Goal: Task Accomplishment & Management: Manage account settings

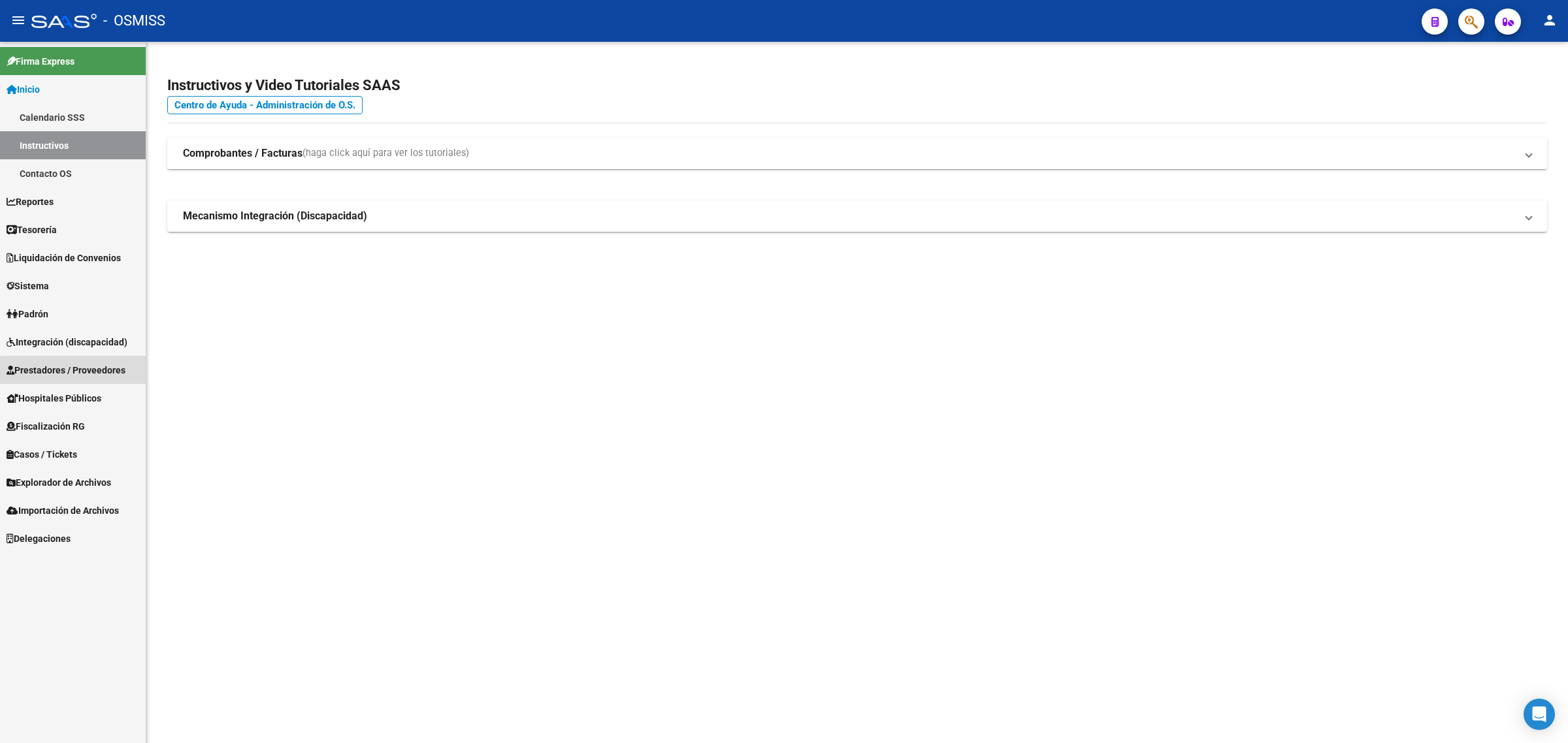
click at [102, 373] on span "Prestadores / Proveedores" at bounding box center [66, 370] width 119 height 15
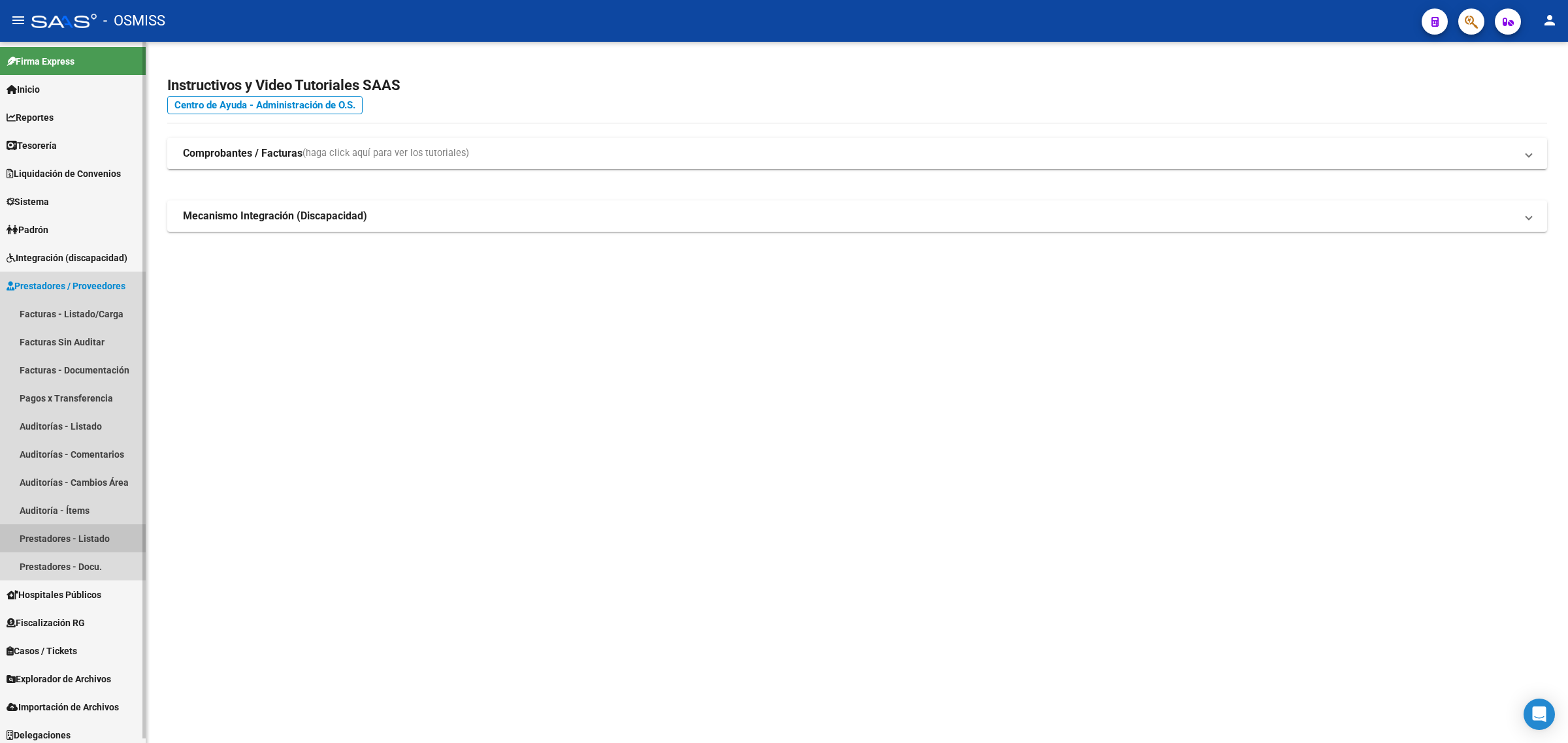
click at [103, 537] on link "Prestadores - Listado" at bounding box center [73, 539] width 146 height 28
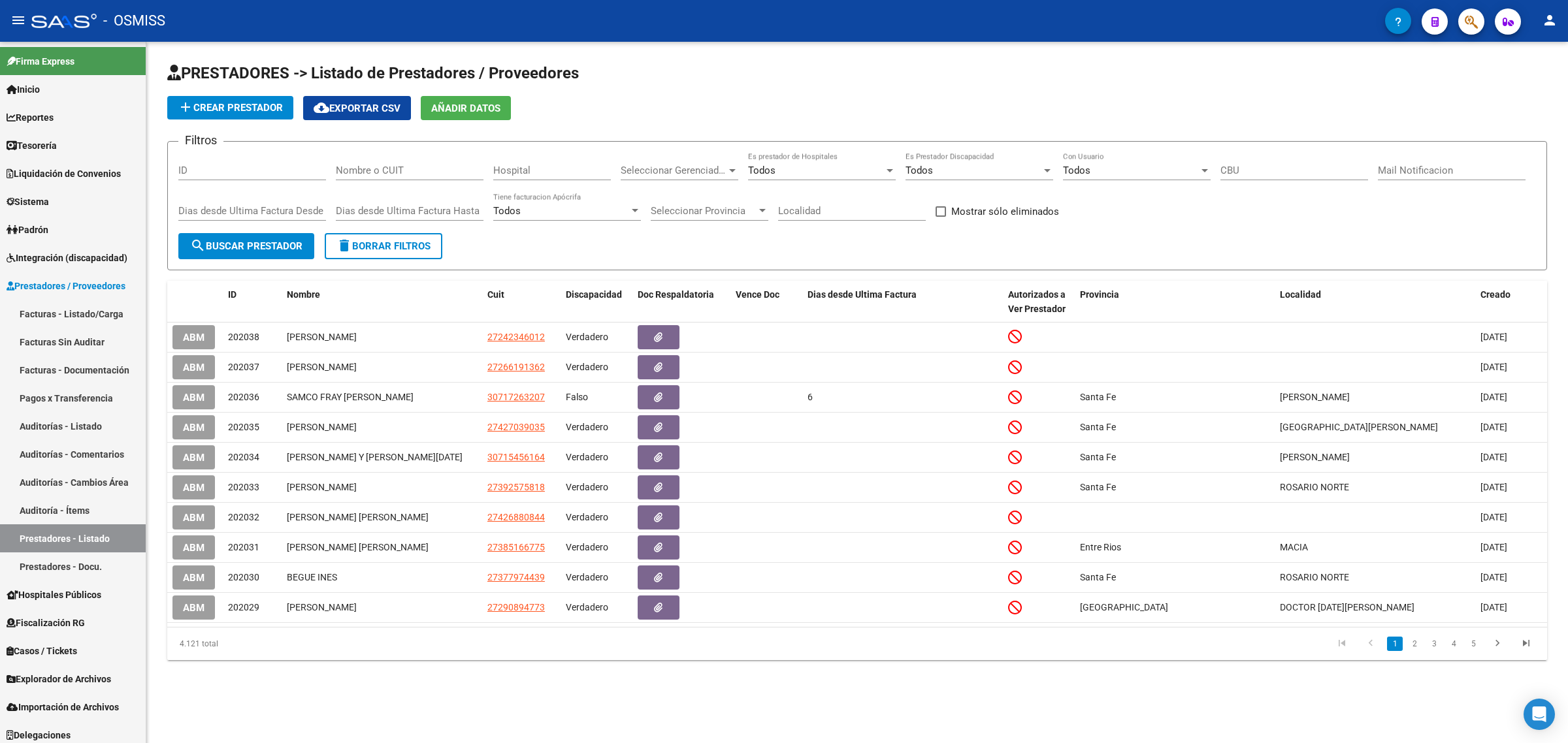
click at [403, 164] on input "Nombre o CUIT" at bounding box center [409, 170] width 148 height 12
paste input "27374474079"
type input "27374474079"
click at [248, 241] on span "search Buscar Prestador" at bounding box center [246, 247] width 112 height 12
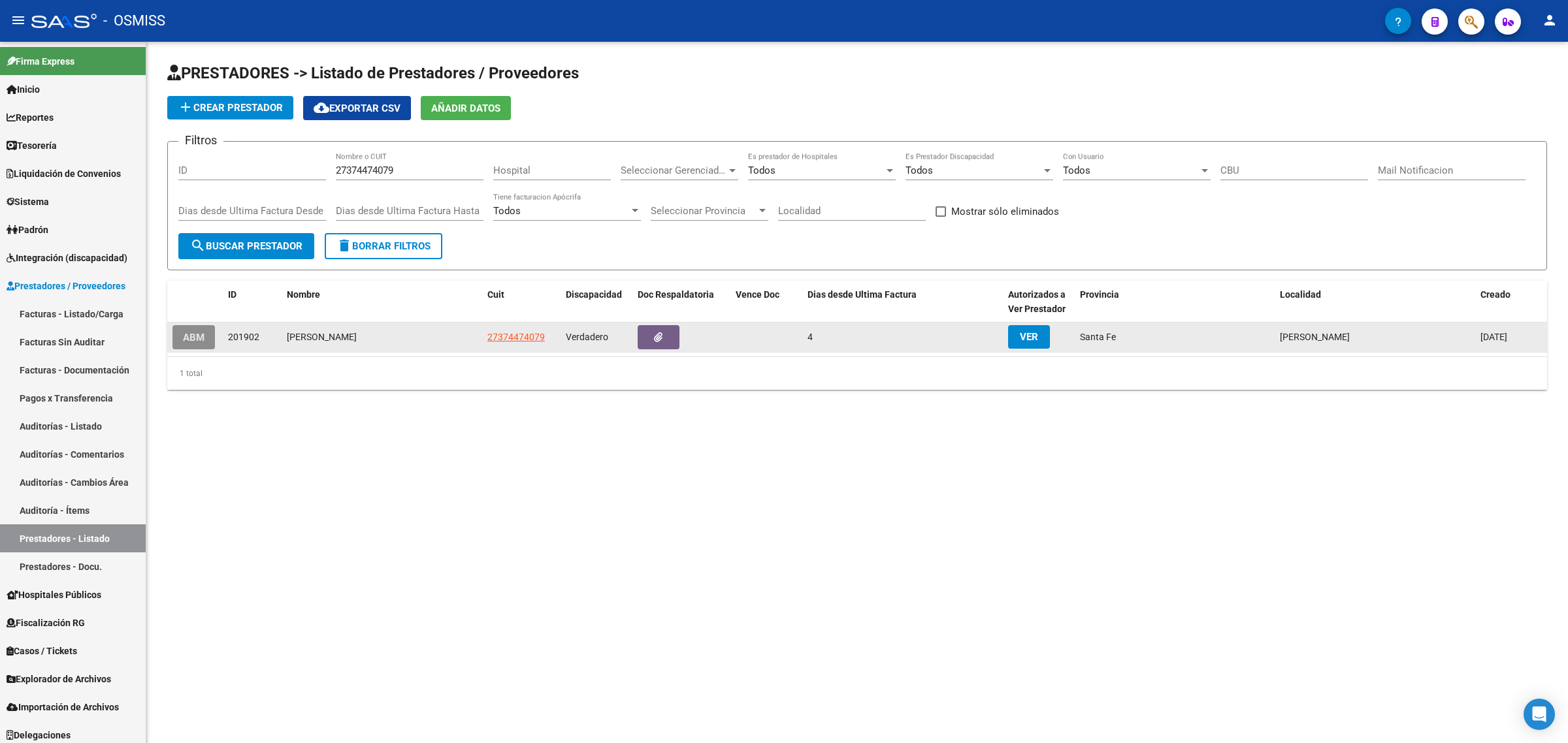
click at [184, 338] on span "ABM" at bounding box center [194, 338] width 21 height 12
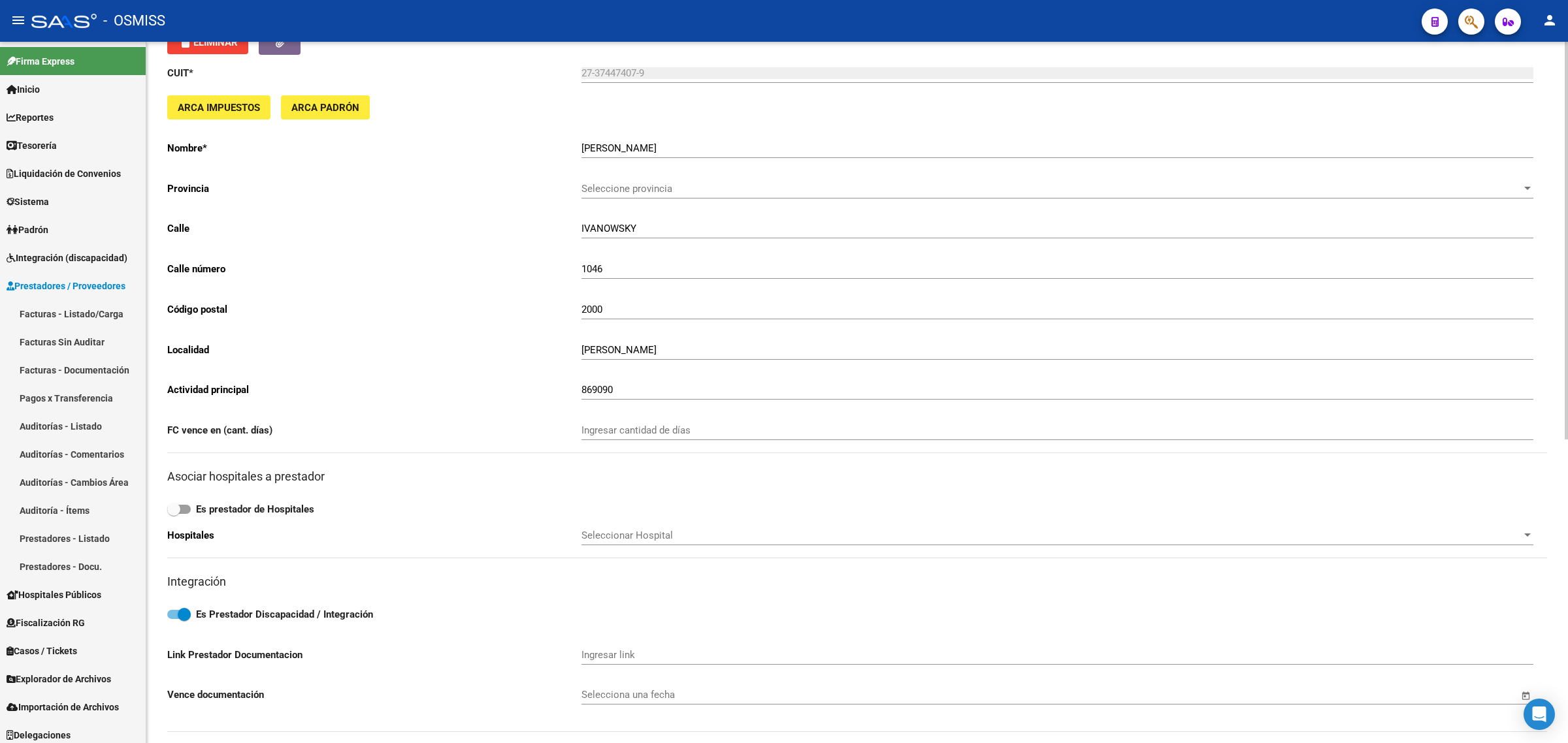
scroll to position [327, 0]
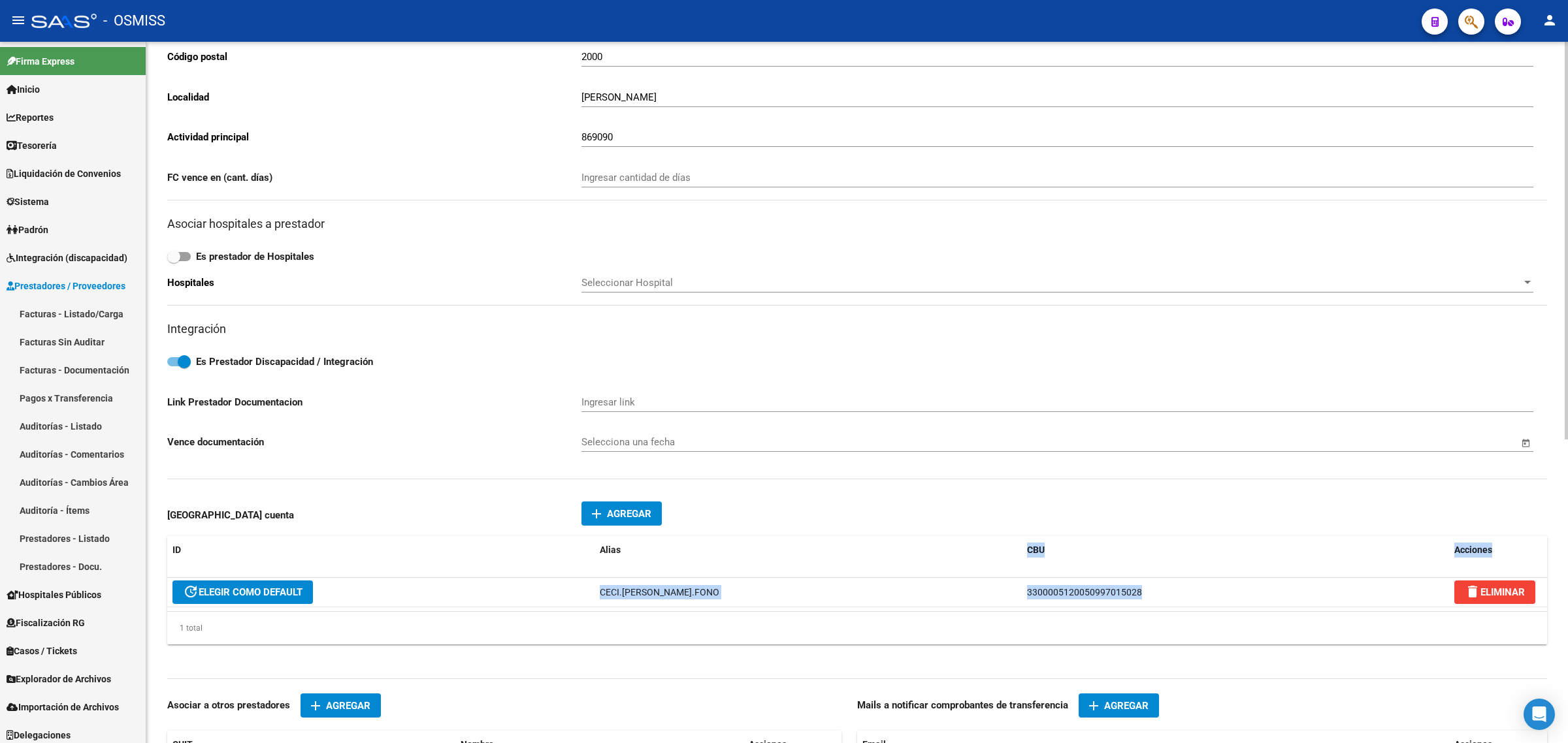
drag, startPoint x: 1102, startPoint y: 592, endPoint x: 854, endPoint y: 570, distance: 249.0
click at [854, 570] on div "ID Alias CBU Acciones update ELEGIR COMO DEFAULT CECI.[PERSON_NAME].FONO 330000…" at bounding box center [857, 591] width 1380 height 108
click at [896, 559] on datatable-header-cell "Alias" at bounding box center [808, 551] width 427 height 28
click at [1041, 543] on div "CBU" at bounding box center [1236, 550] width 417 height 15
click at [1079, 544] on div "CBU" at bounding box center [1236, 550] width 417 height 15
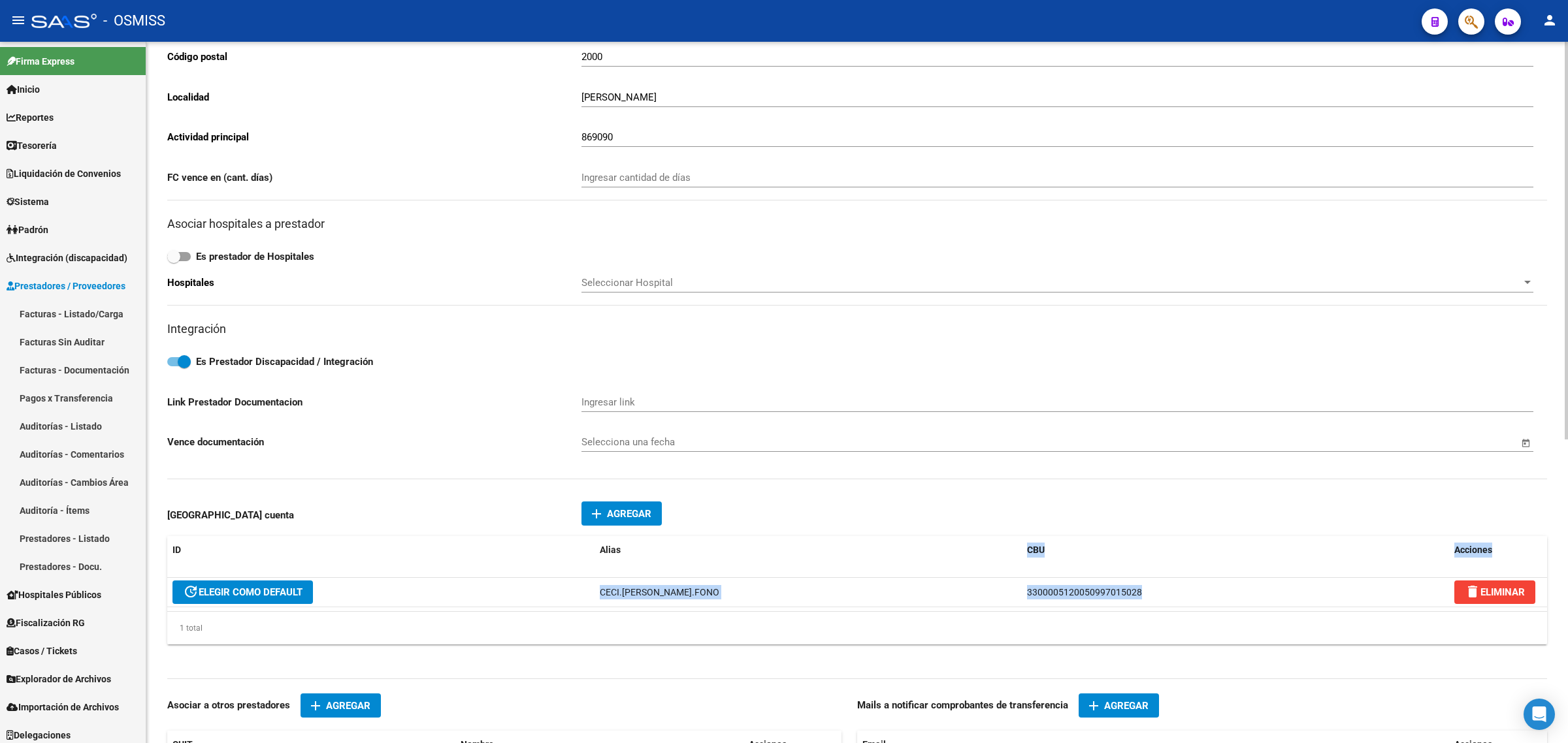
drag, startPoint x: 1080, startPoint y: 544, endPoint x: 1104, endPoint y: 487, distance: 61.8
click at [1081, 543] on div "CBU" at bounding box center [1236, 550] width 417 height 15
click at [1105, 484] on div "CUIT * 27-37447407-9 Ingresar cuit ARCA Impuestos ARCA Padrón Nombre * [PERSON_…" at bounding box center [857, 248] width 1380 height 891
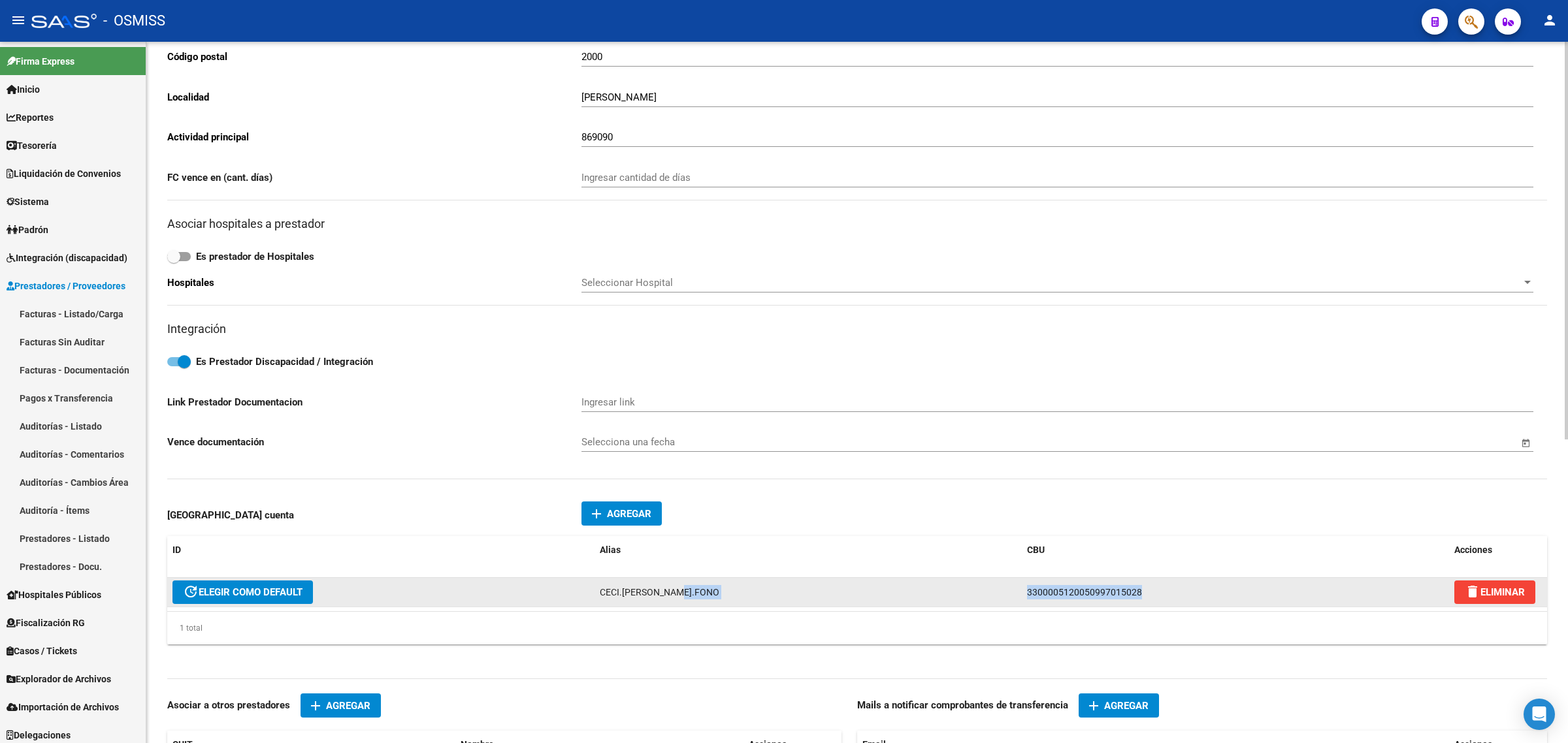
drag, startPoint x: 1146, startPoint y: 585, endPoint x: 1019, endPoint y: 595, distance: 127.4
click at [1019, 595] on div "update ELEGIR COMO DEFAULT CECI.[PERSON_NAME].FONO 3300005120050997015028 delet…" at bounding box center [857, 593] width 1380 height 29
copy div "3300005120050997015028"
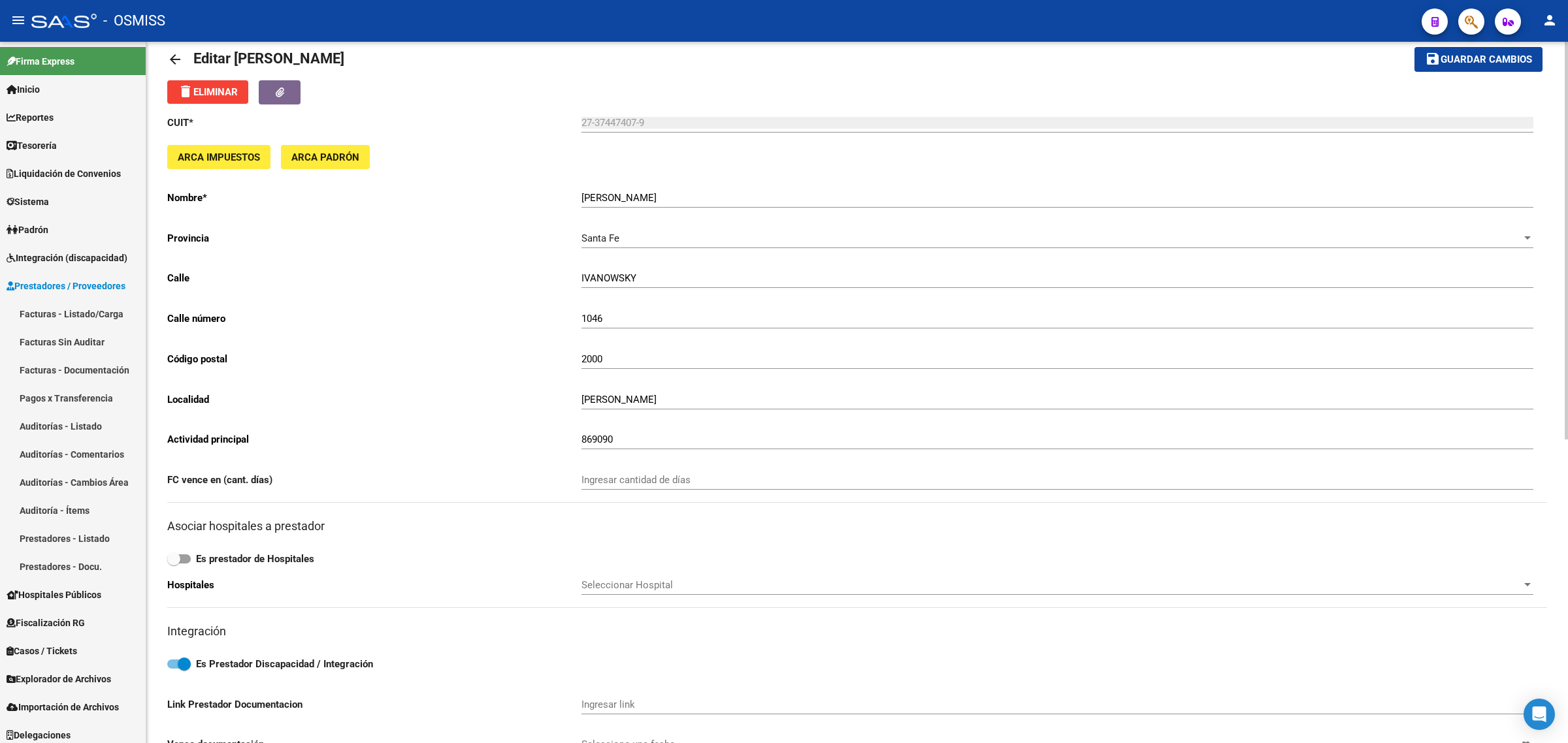
scroll to position [0, 0]
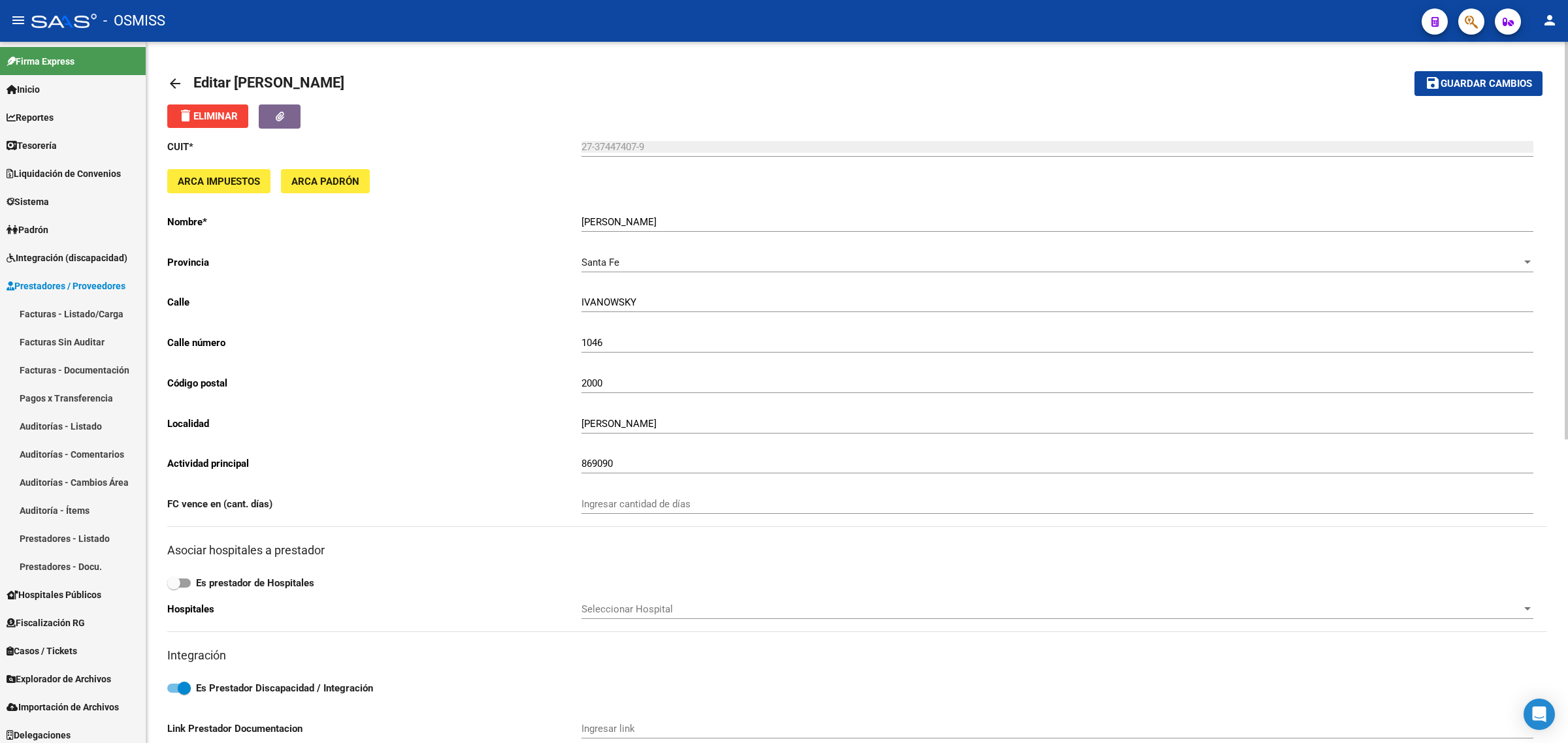
click at [170, 86] on mat-icon "arrow_back" at bounding box center [174, 83] width 15 height 15
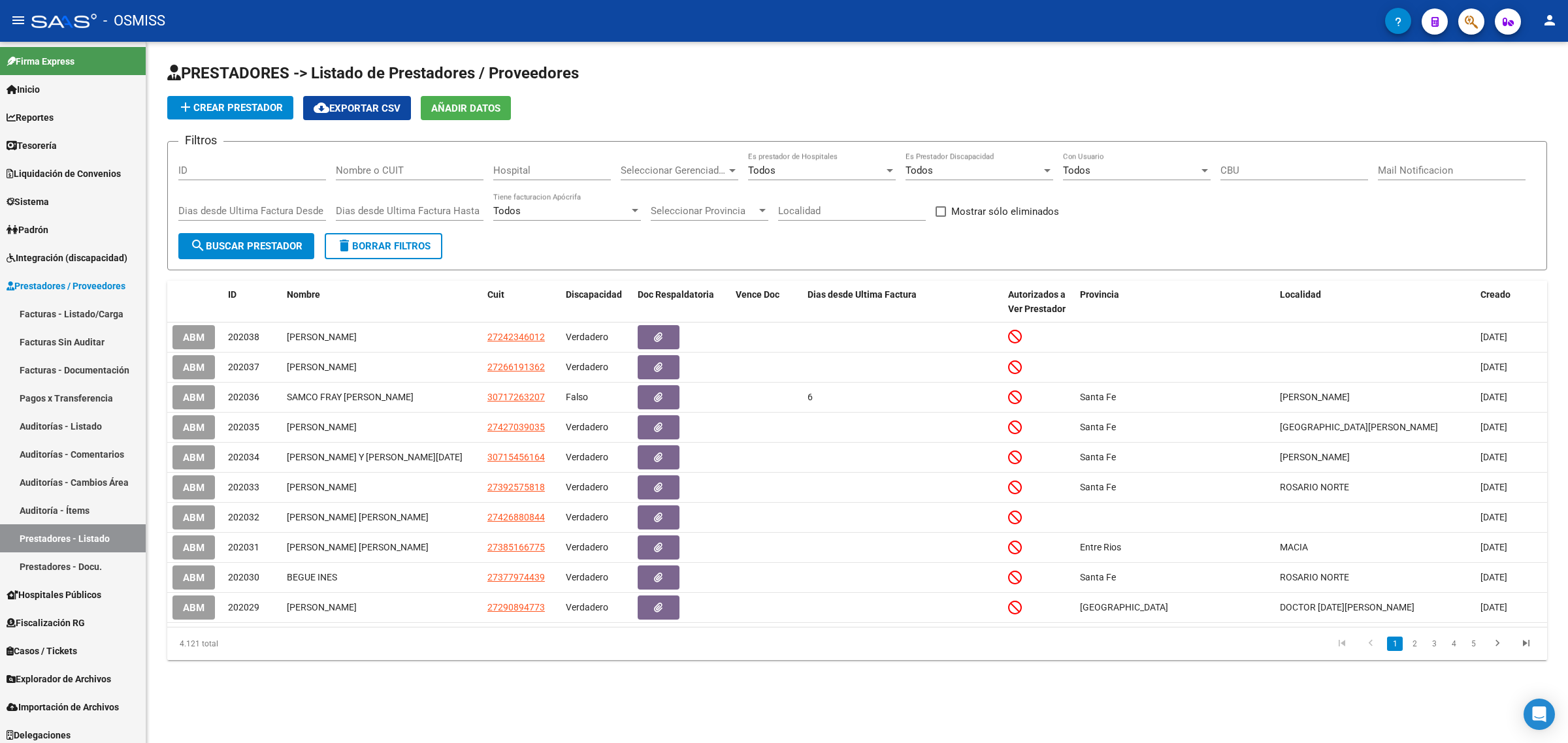
click at [432, 174] on input "Nombre o CUIT" at bounding box center [409, 170] width 148 height 12
paste input "27387714966"
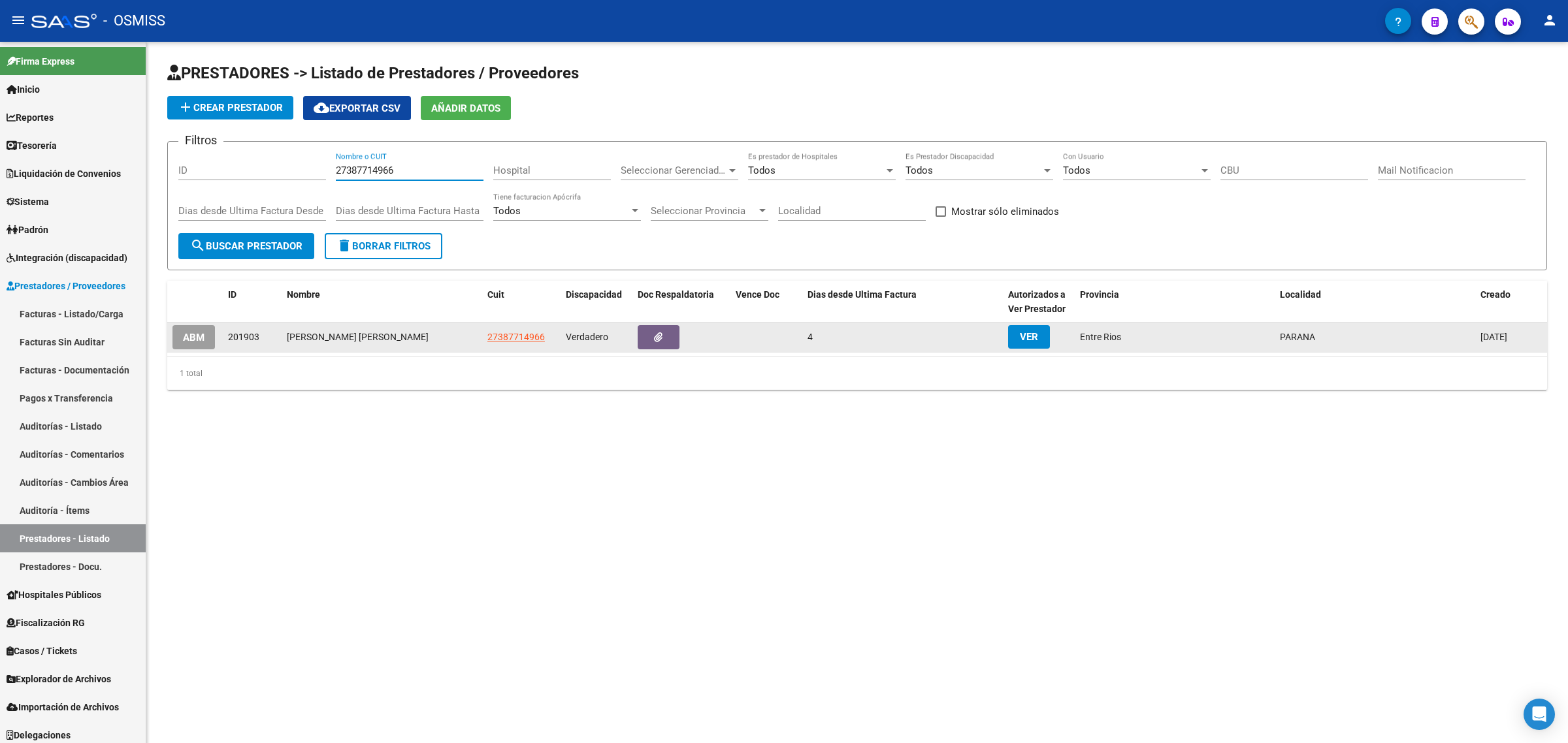
type input "27387714966"
click at [198, 332] on span "ABM" at bounding box center [194, 338] width 21 height 12
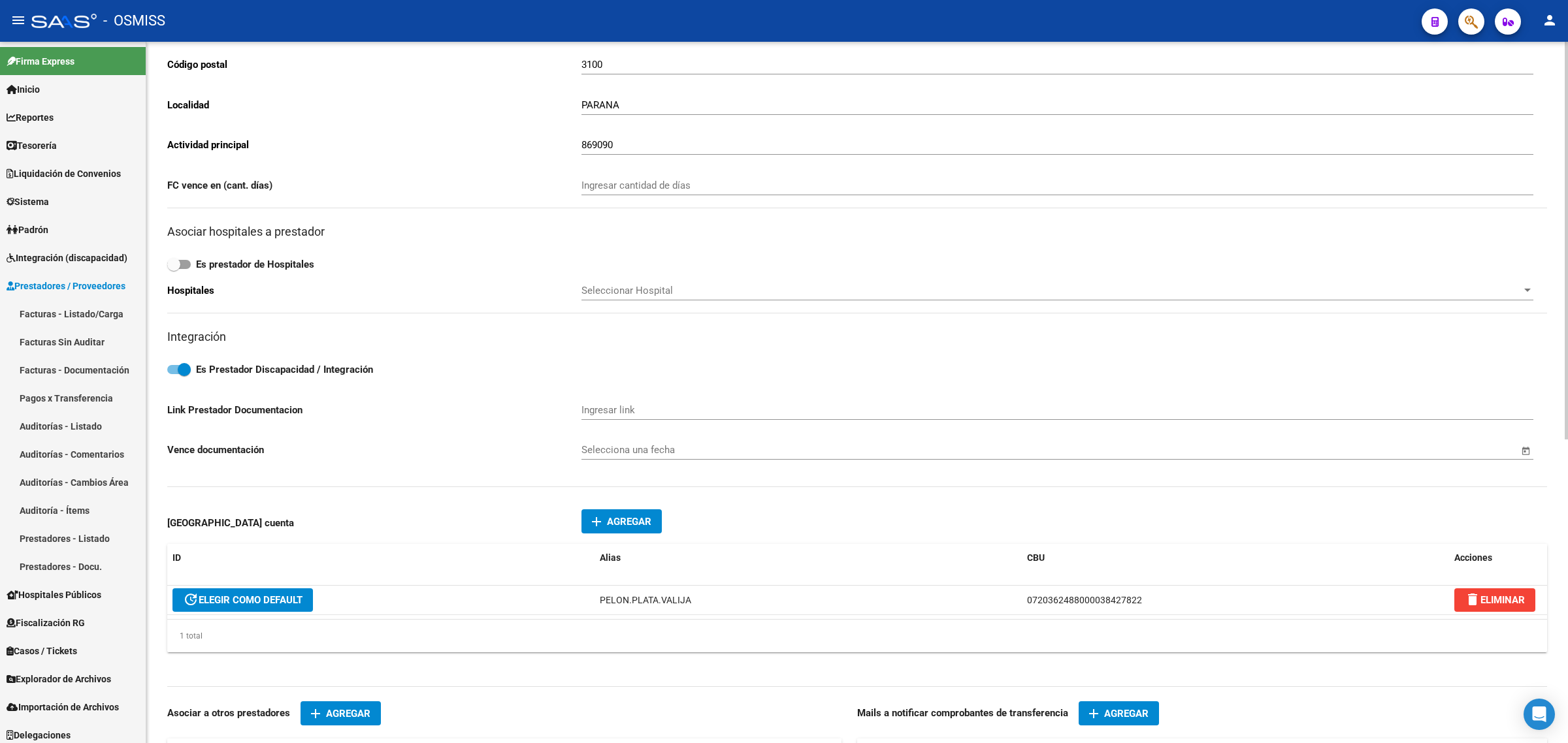
scroll to position [327, 0]
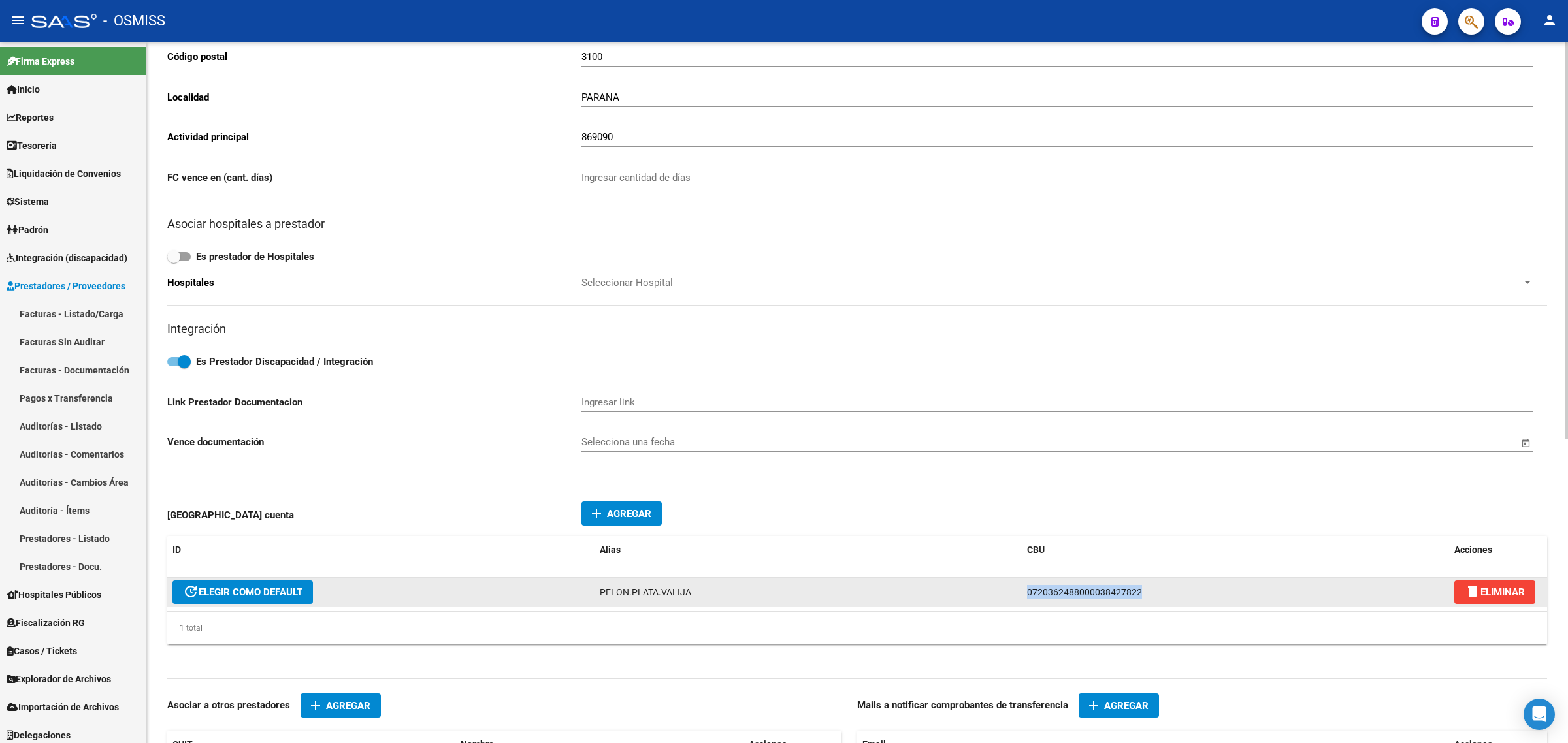
drag, startPoint x: 1132, startPoint y: 592, endPoint x: 930, endPoint y: 595, distance: 202.0
click at [930, 595] on div "update ELEGIR COMO DEFAULT PELON.PLATA.VALIJA 0720362488000038427822 delete ELI…" at bounding box center [857, 593] width 1380 height 29
copy div "0720362488000038427822"
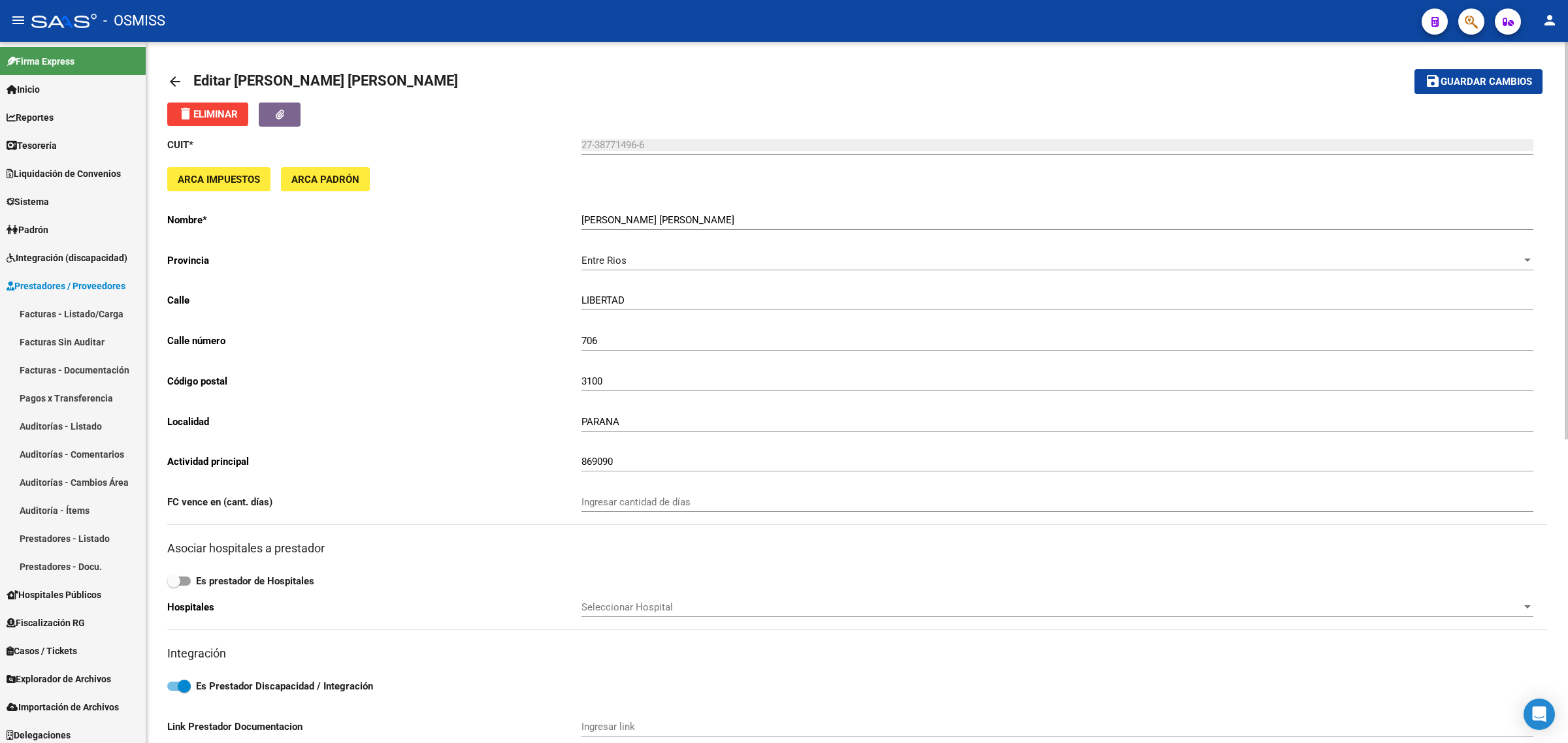
scroll to position [0, 0]
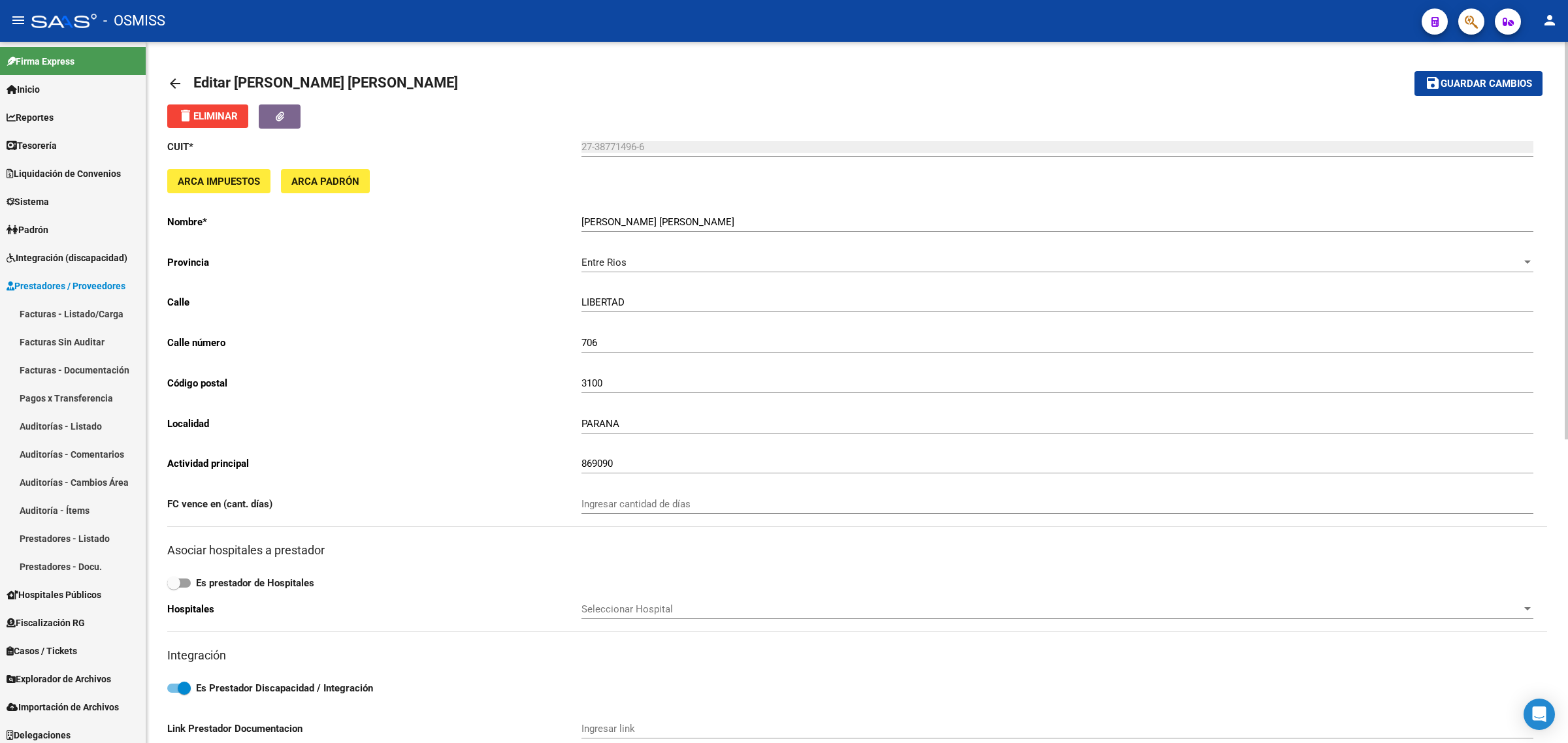
drag, startPoint x: 155, startPoint y: 67, endPoint x: 163, endPoint y: 75, distance: 11.3
click at [156, 69] on div "arrow_back Editar [PERSON_NAME] [PERSON_NAME] save Guardar cambios delete Elimi…" at bounding box center [857, 663] width 1422 height 1242
click at [167, 78] on mat-icon "arrow_back" at bounding box center [174, 83] width 15 height 15
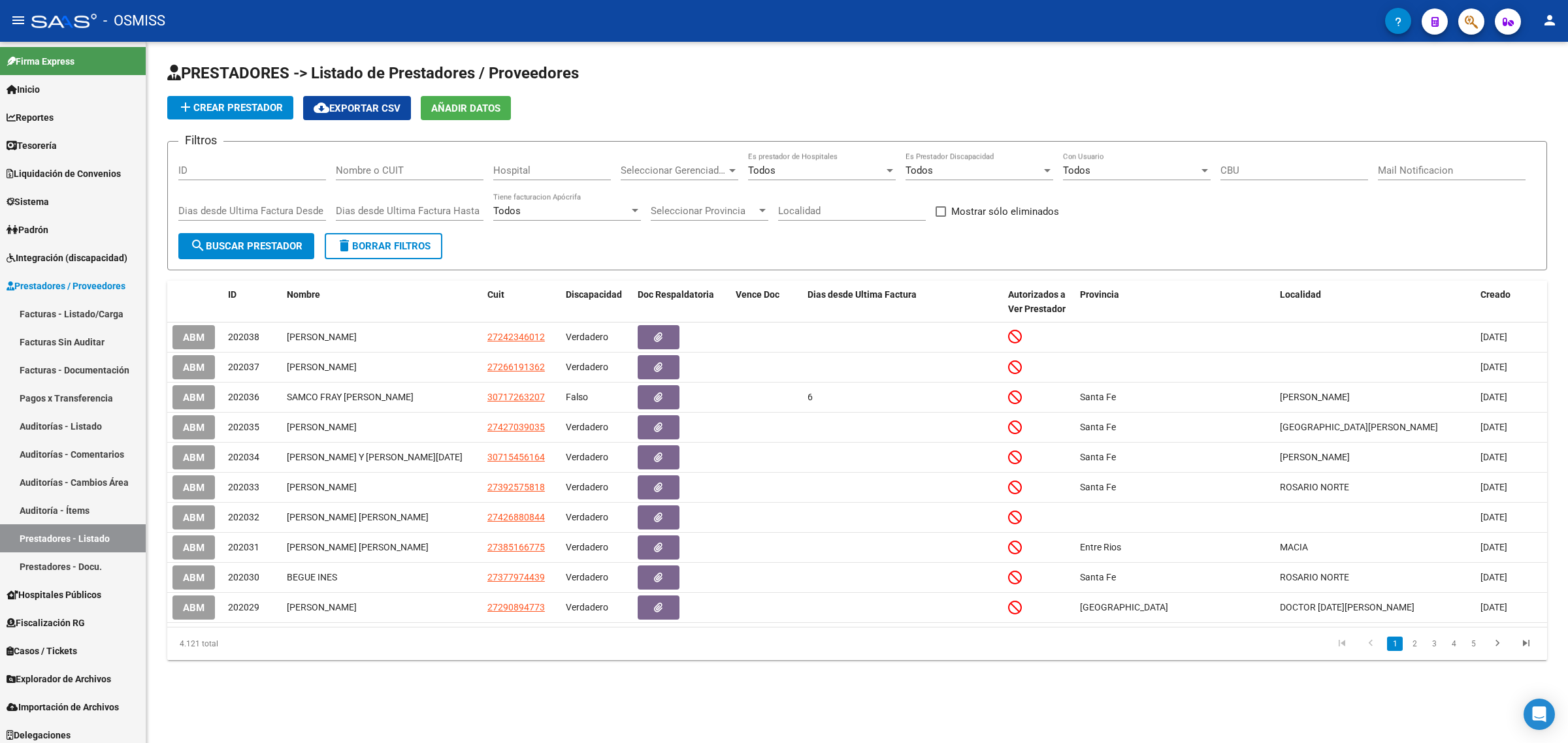
click at [435, 174] on input "Nombre o CUIT" at bounding box center [409, 170] width 148 height 12
paste input "27395694370"
type input "27395694370"
click at [275, 237] on button "search Buscar Prestador" at bounding box center [246, 246] width 136 height 26
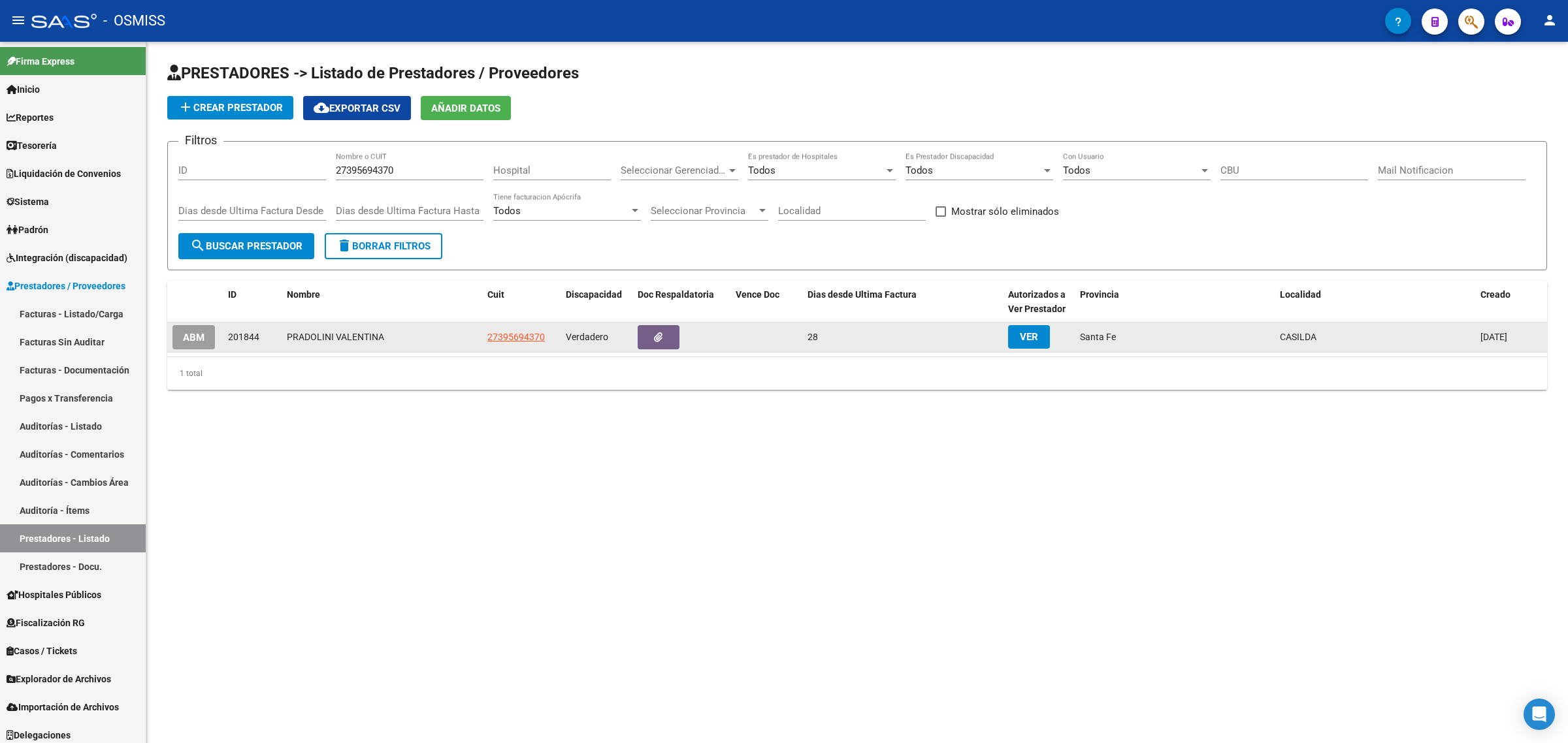
click at [194, 339] on span "ABM" at bounding box center [194, 338] width 21 height 12
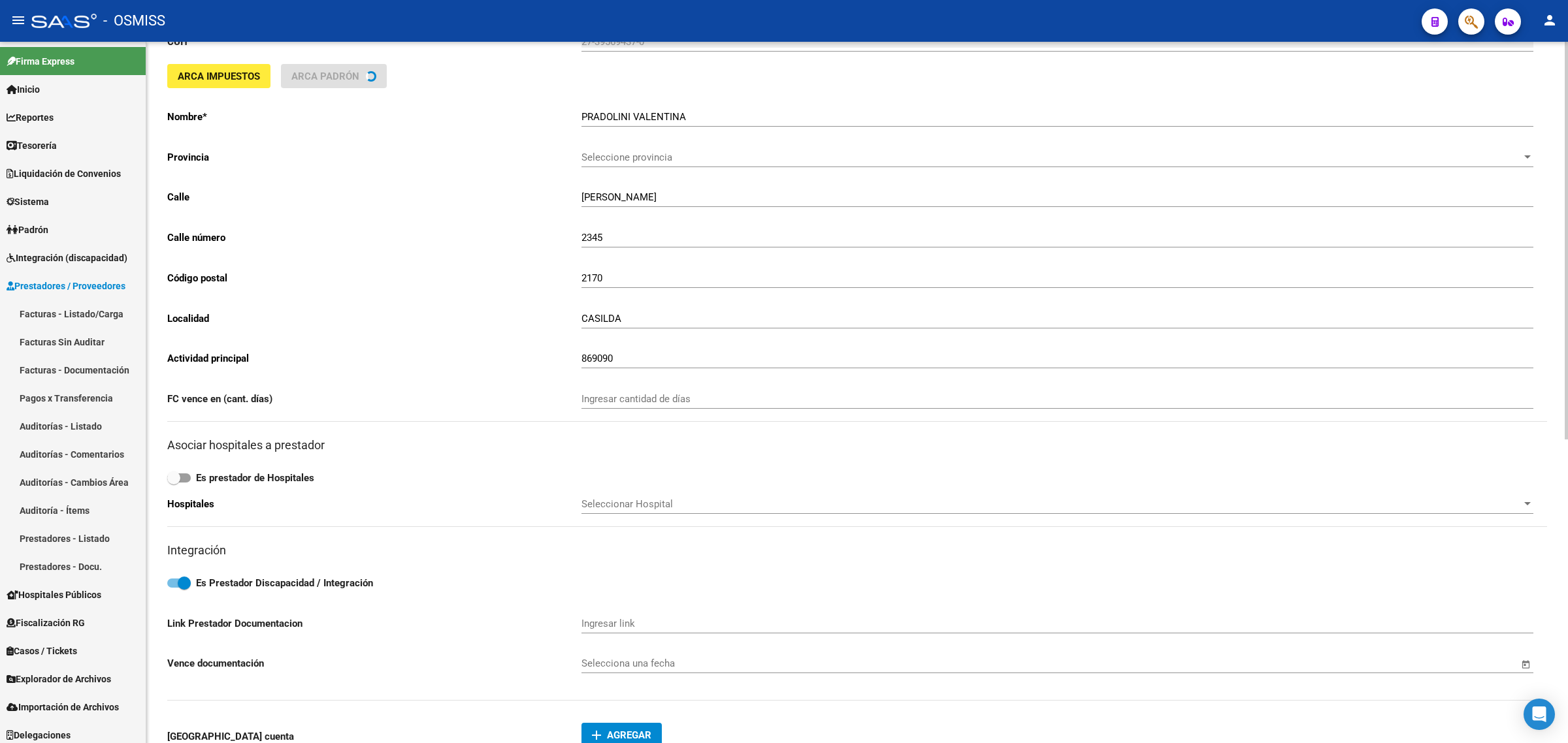
scroll to position [245, 0]
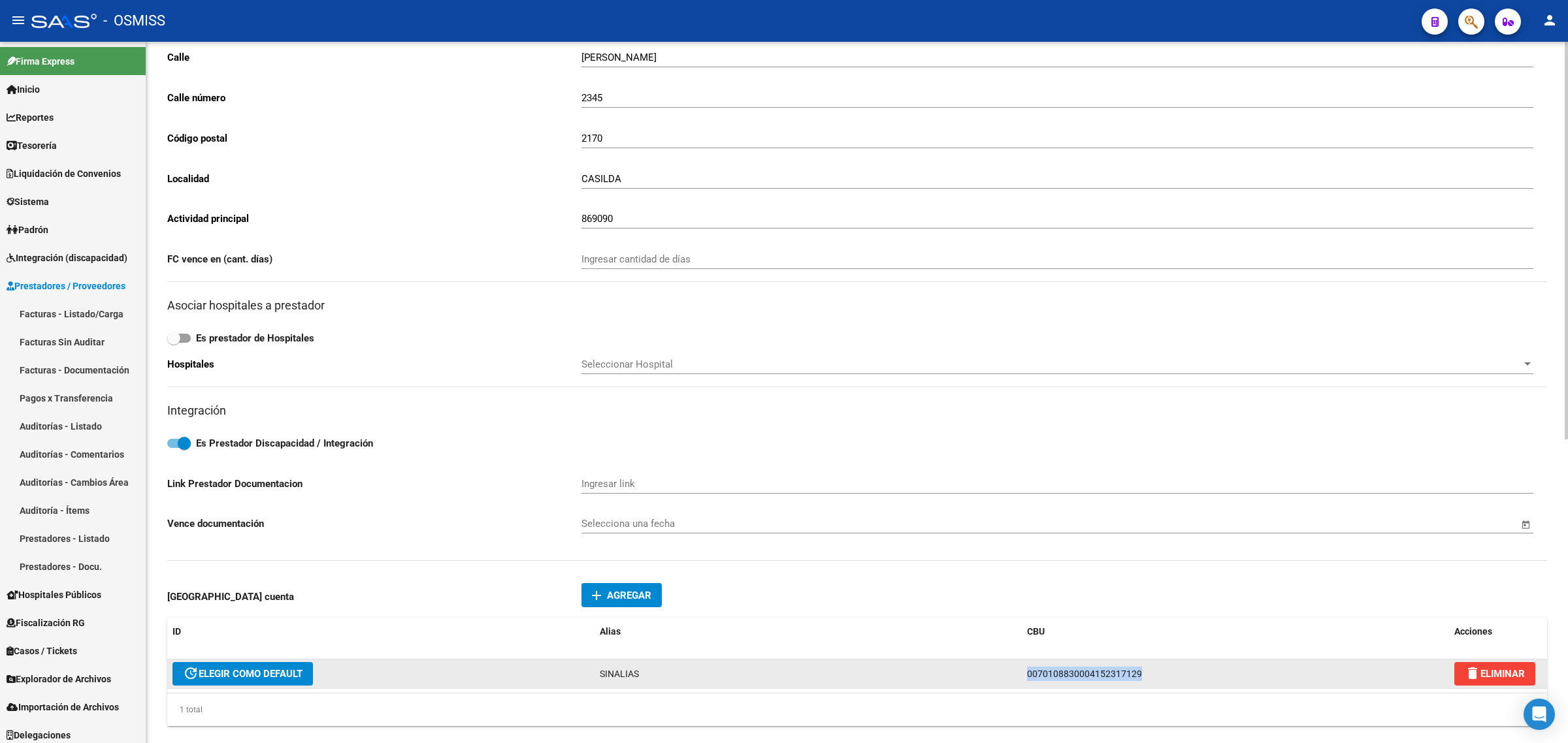
drag, startPoint x: 1150, startPoint y: 670, endPoint x: 935, endPoint y: 655, distance: 215.5
click at [936, 659] on div "update ELEGIR COMO DEFAULT SINALIAS 0070108830004152317129 delete ELIMINAR" at bounding box center [857, 674] width 1380 height 29
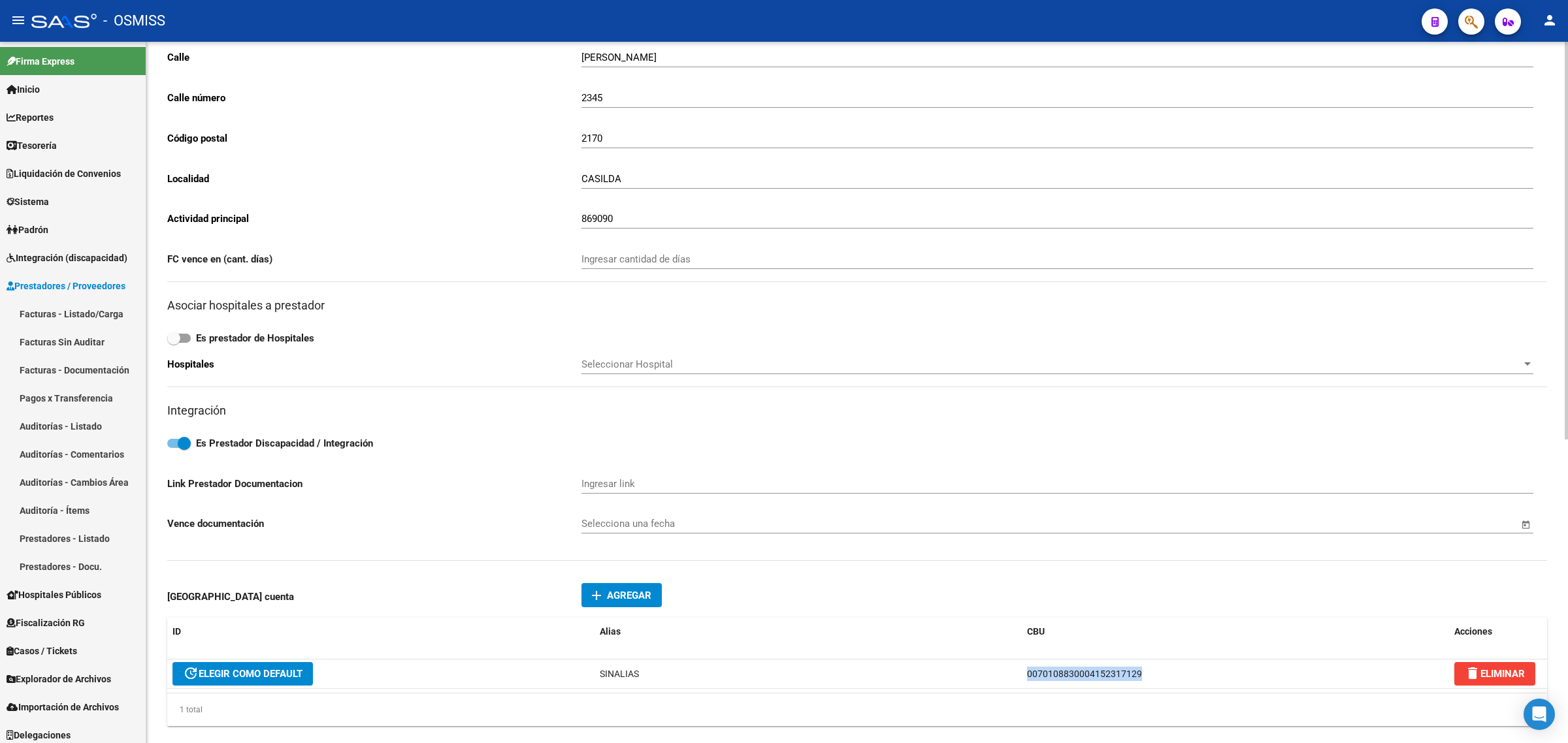
copy div "0070108830004152317129"
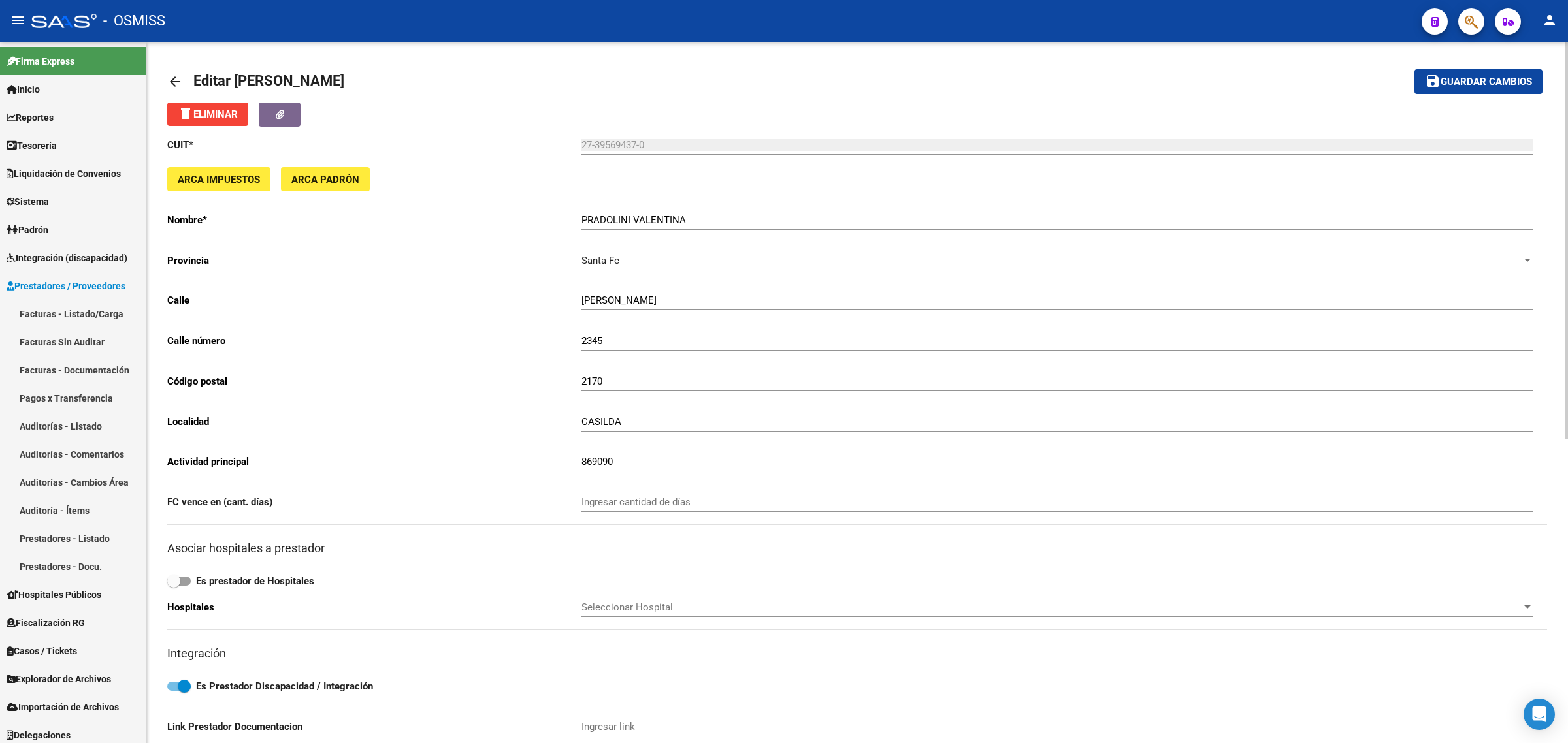
scroll to position [0, 0]
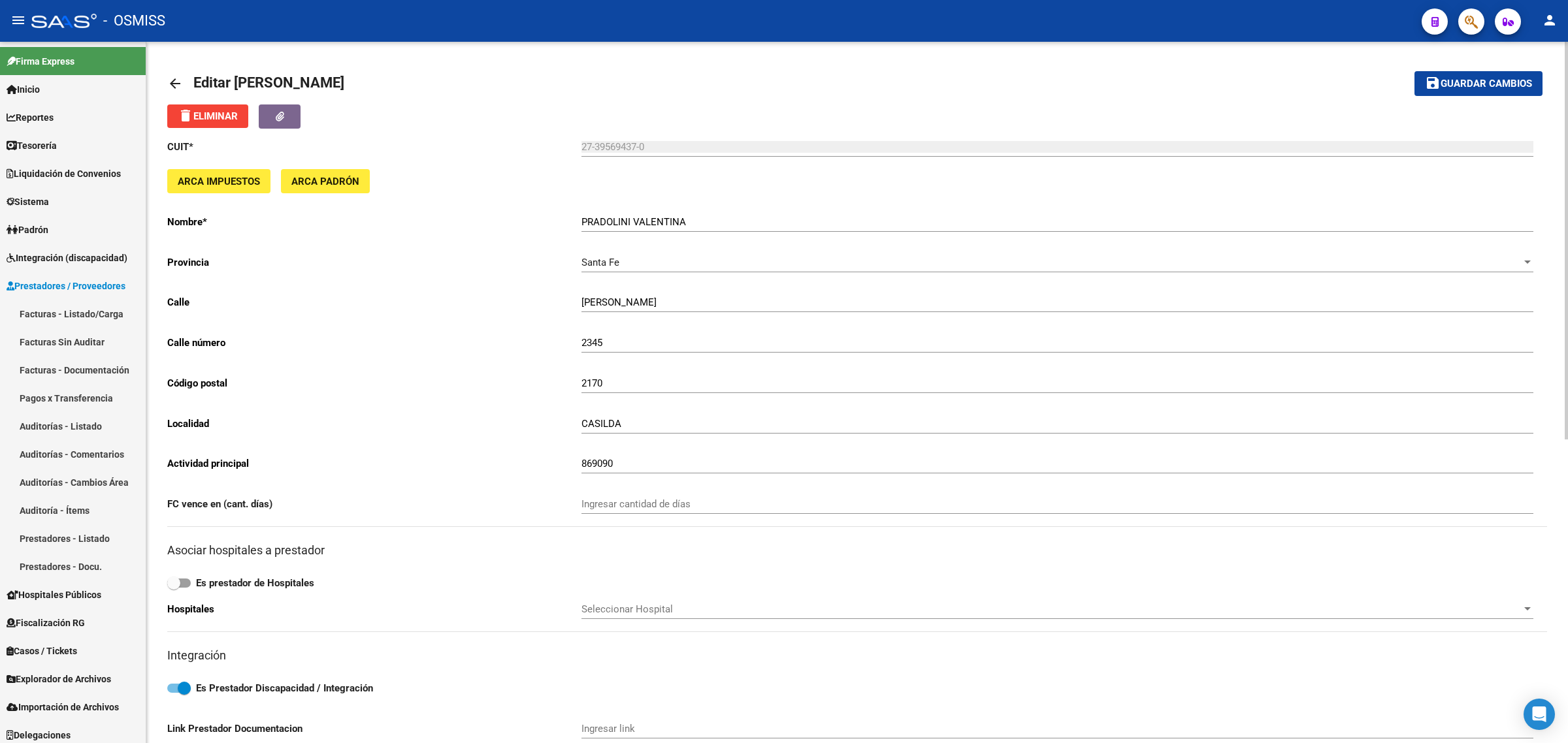
click at [168, 76] on mat-icon "arrow_back" at bounding box center [174, 83] width 15 height 15
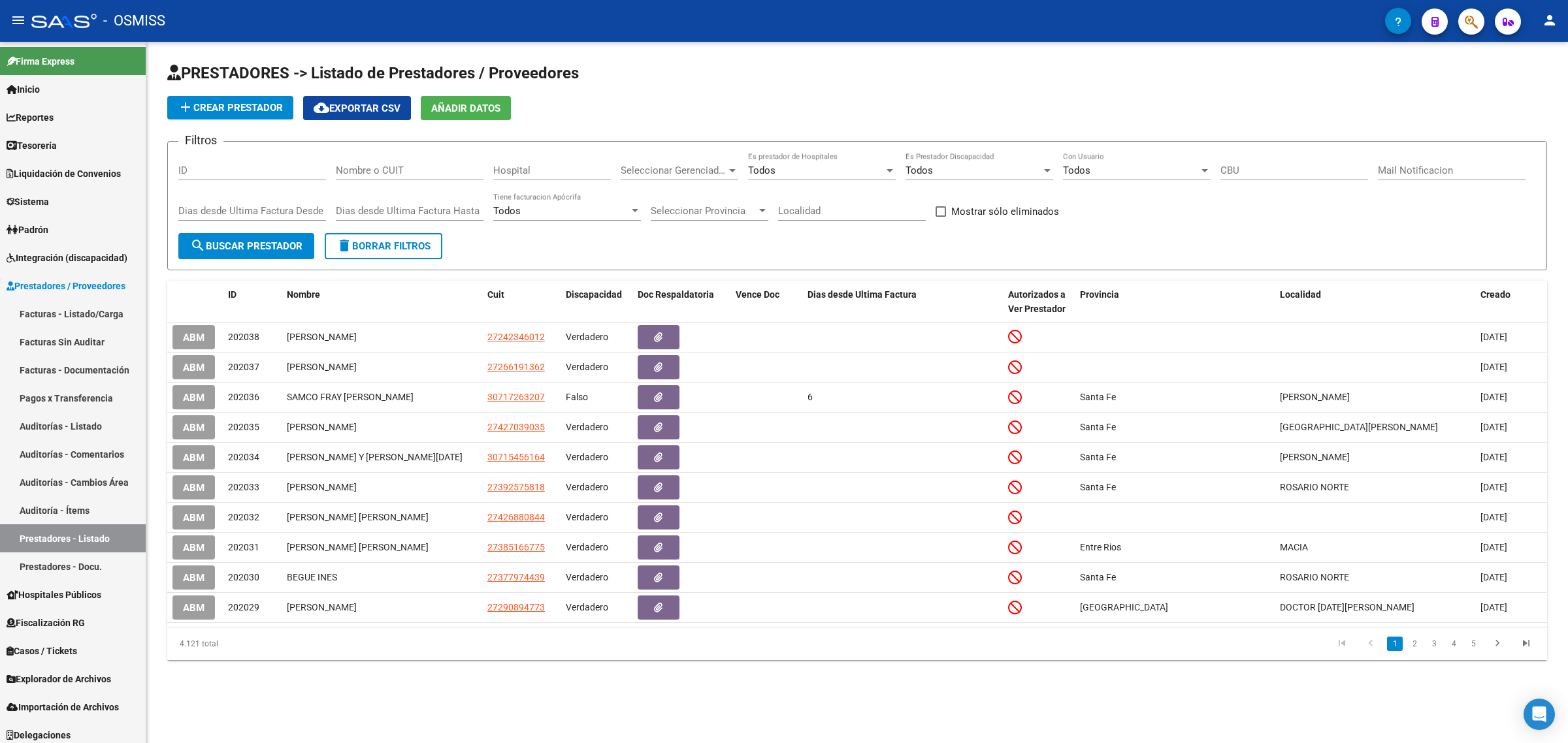
click at [431, 170] on input "Nombre o CUIT" at bounding box center [409, 170] width 148 height 12
paste input "27403672799"
type input "27403672799"
click at [270, 234] on button "search Buscar Prestador" at bounding box center [246, 246] width 136 height 26
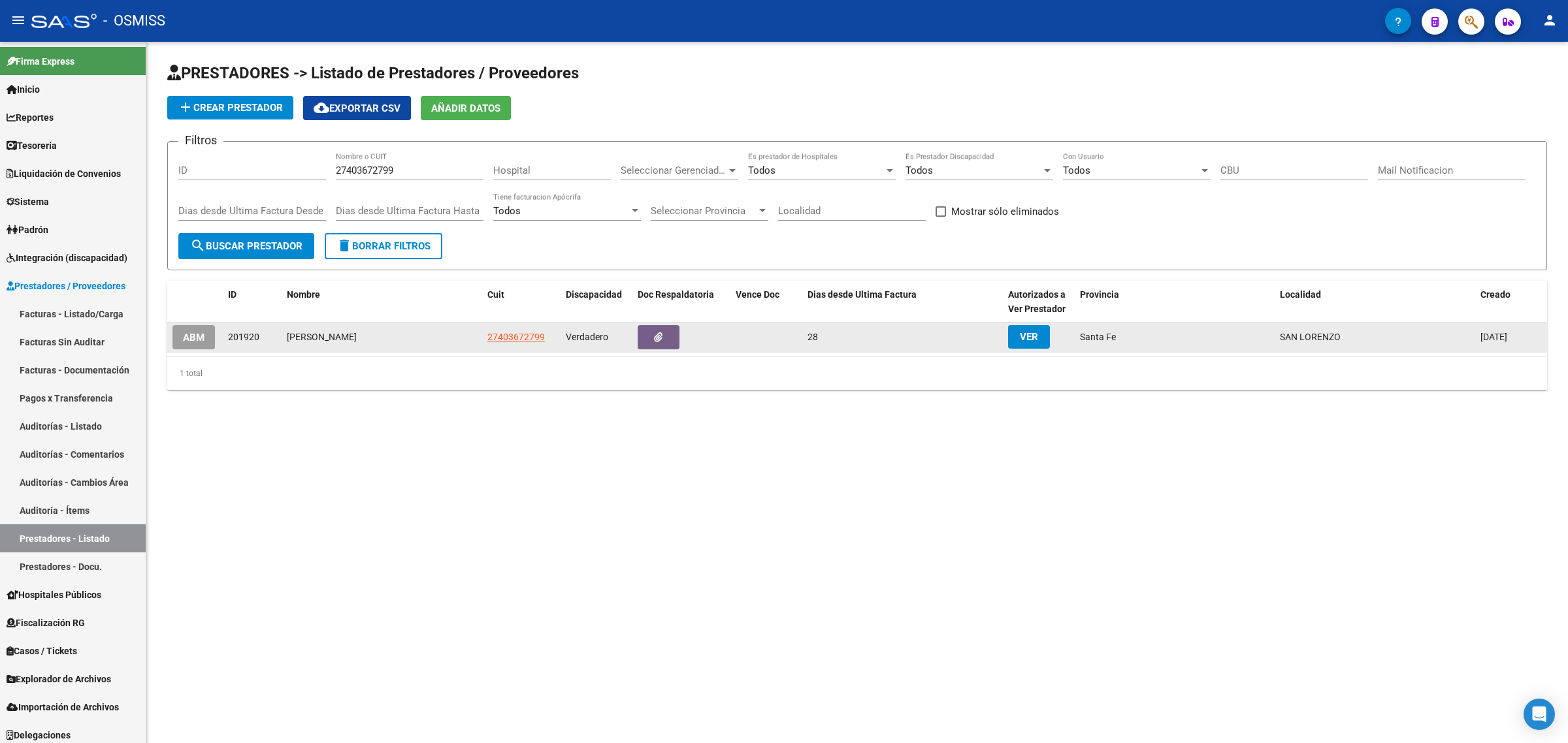
click at [203, 332] on span "ABM" at bounding box center [194, 338] width 21 height 12
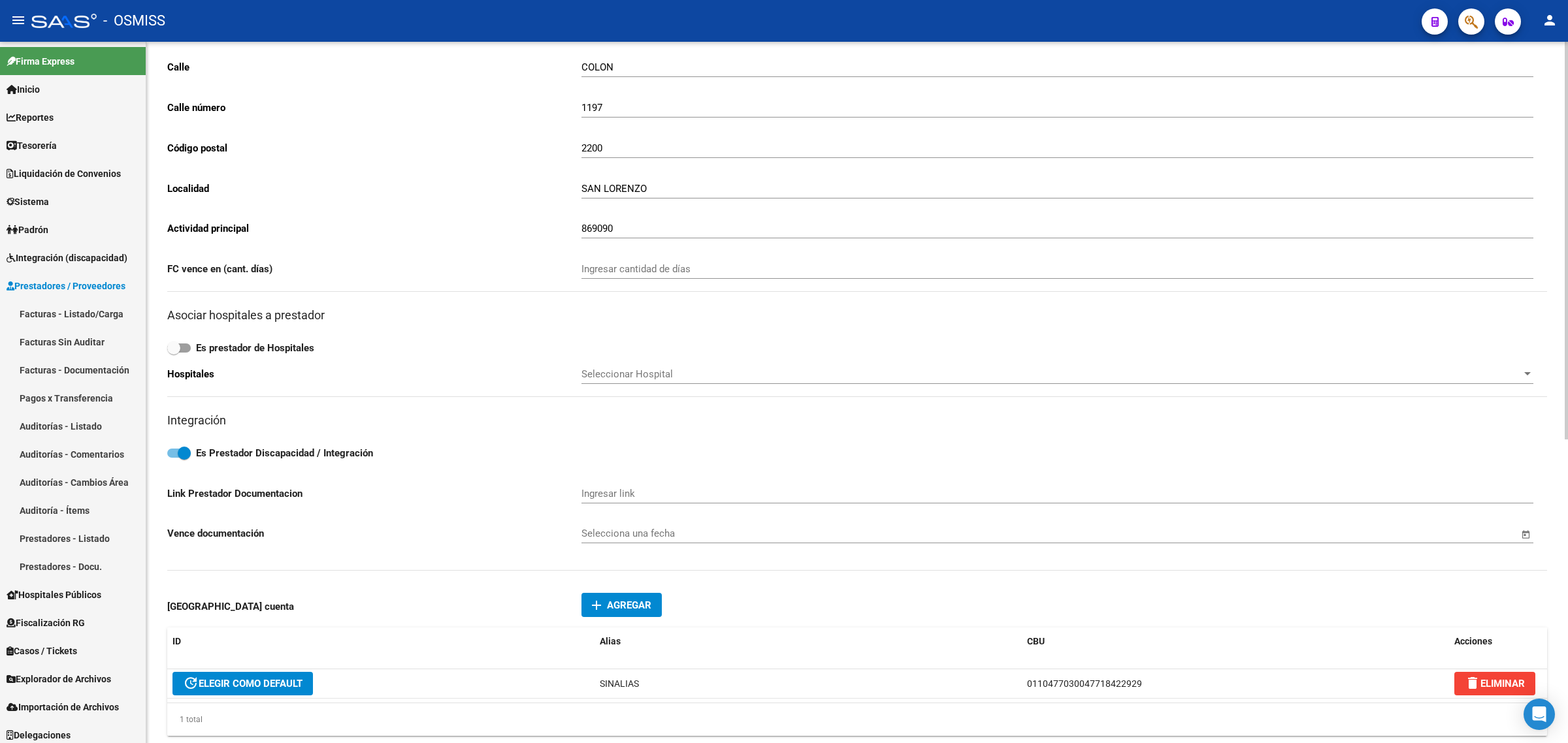
scroll to position [245, 0]
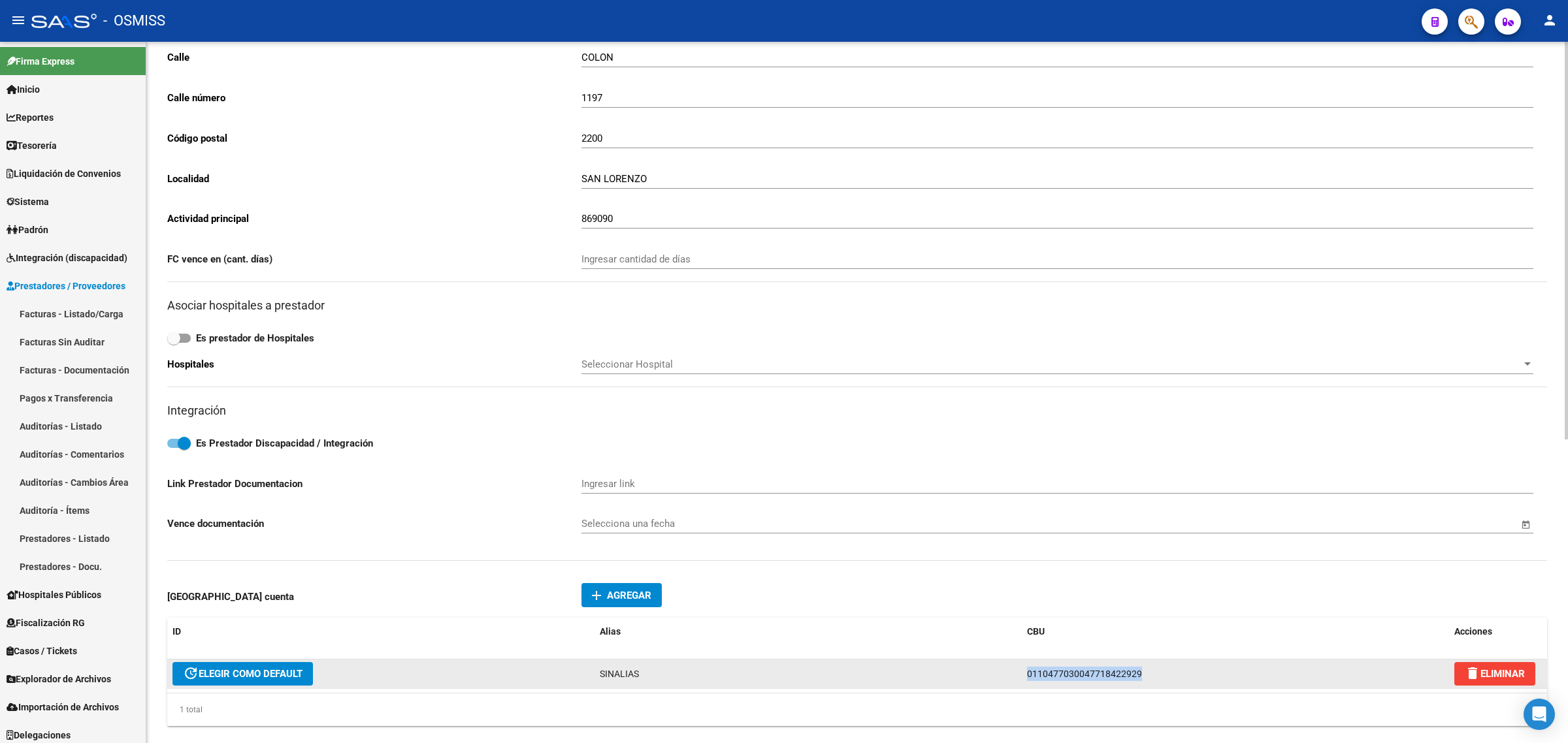
drag, startPoint x: 1153, startPoint y: 671, endPoint x: 935, endPoint y: 670, distance: 218.0
click at [936, 667] on div "update ELEGIR COMO DEFAULT SINALIAS 0110477030047718422929 delete ELIMINAR" at bounding box center [857, 674] width 1380 height 29
copy div "0110477030047718422929"
